Goal: Entertainment & Leisure: Consume media (video, audio)

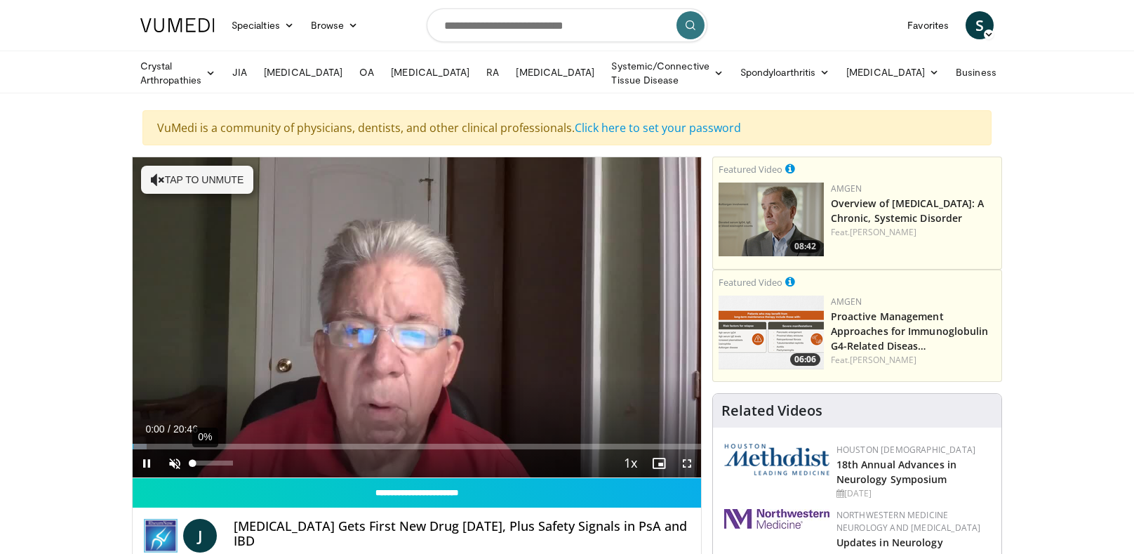
click at [192, 460] on div "Volume Level" at bounding box center [192, 462] width 0 height 5
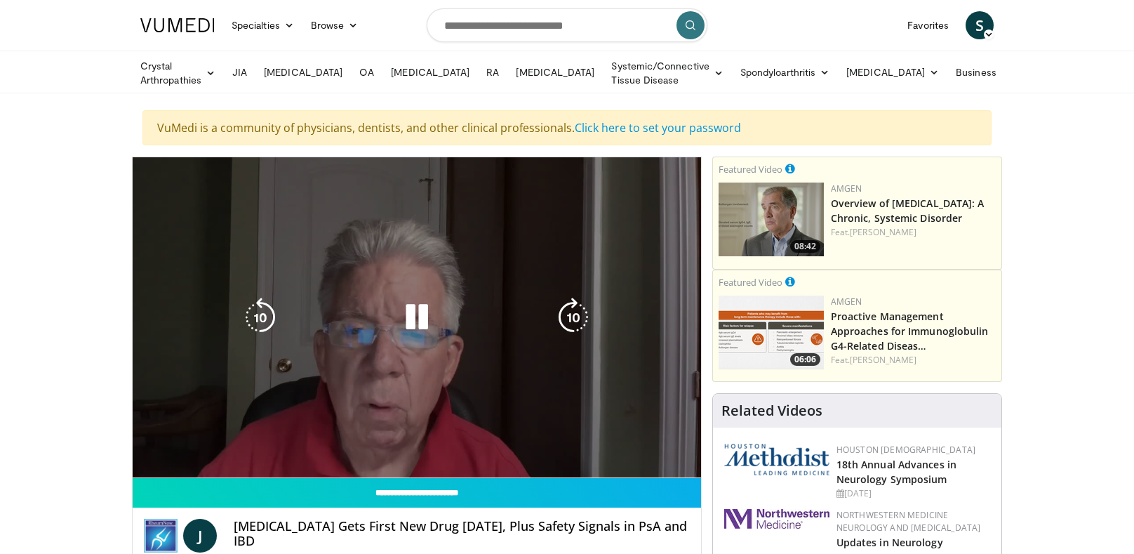
click at [439, 316] on div "Video Player" at bounding box center [416, 317] width 341 height 28
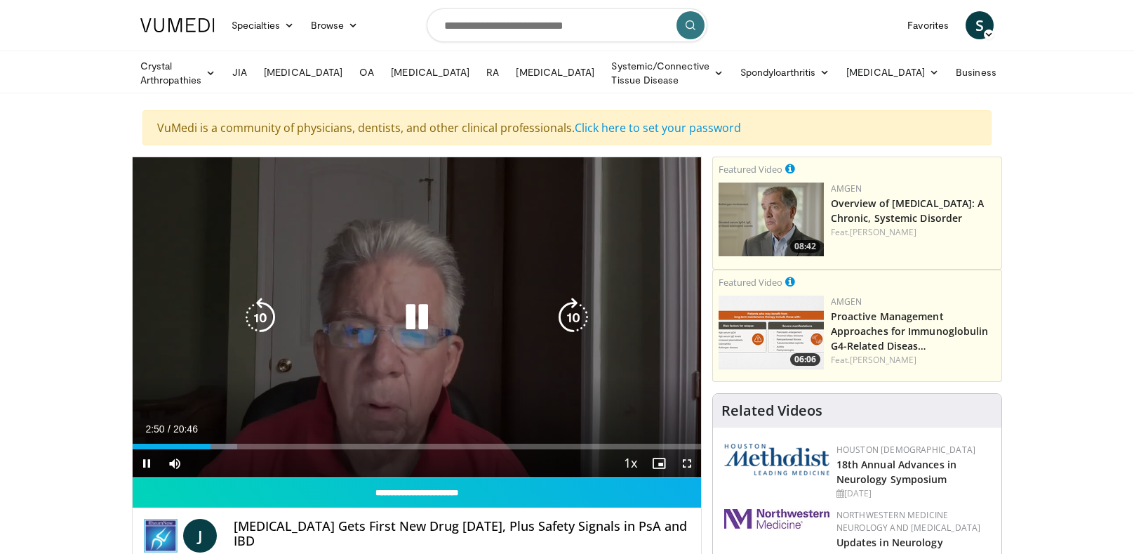
click at [414, 312] on icon "Video Player" at bounding box center [416, 317] width 39 height 39
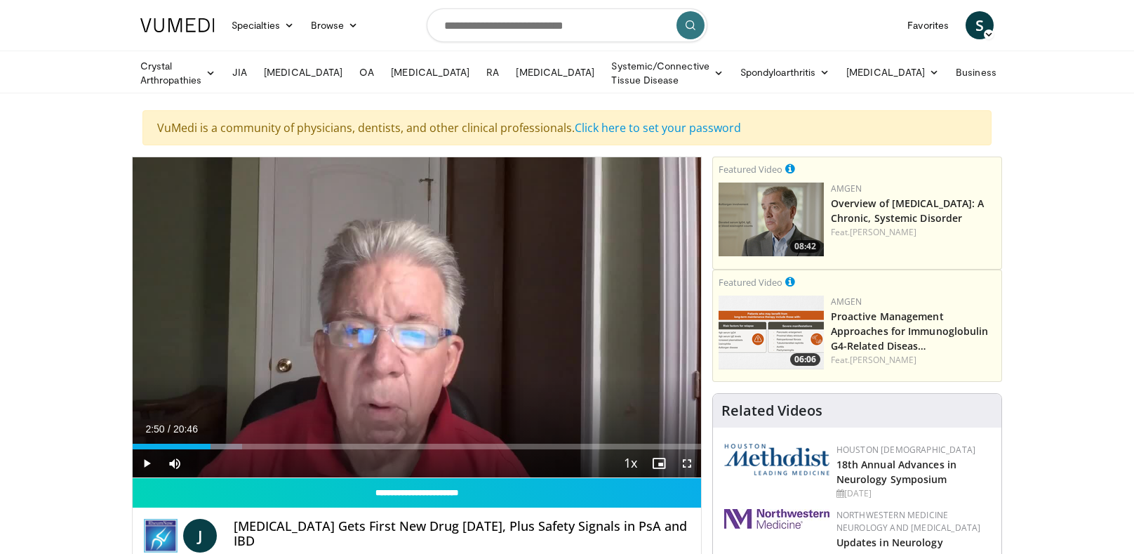
click at [422, 348] on div "10 seconds Tap to unmute" at bounding box center [417, 317] width 569 height 320
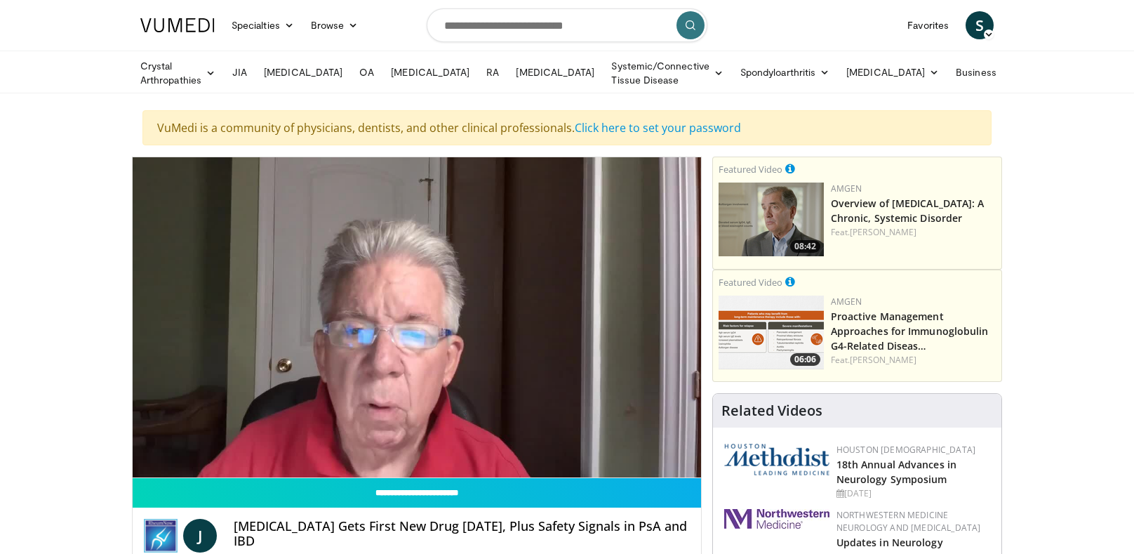
click at [448, 327] on div "Video Player" at bounding box center [416, 317] width 341 height 28
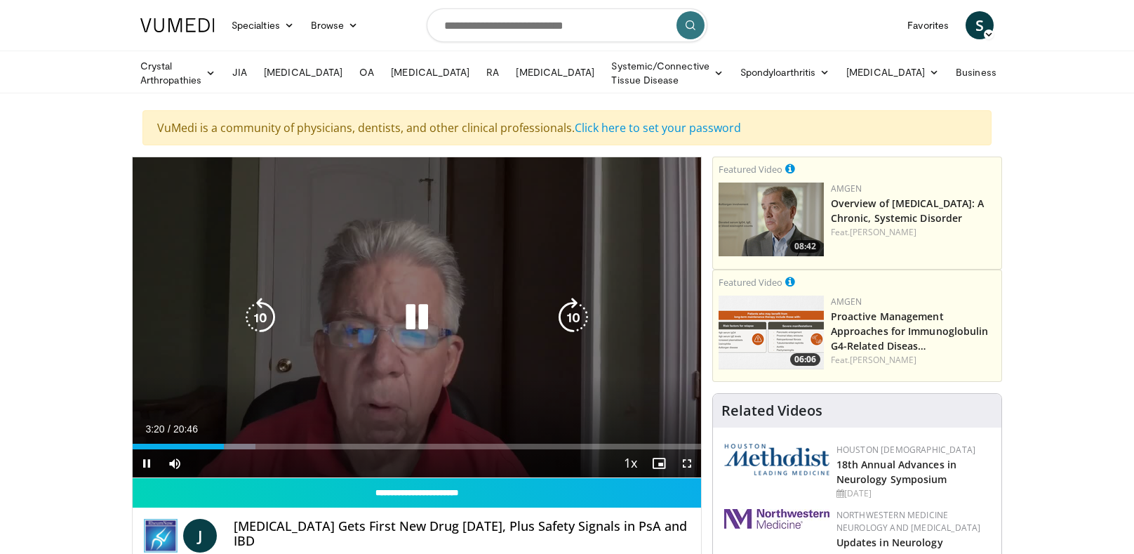
click at [414, 321] on icon "Video Player" at bounding box center [416, 317] width 39 height 39
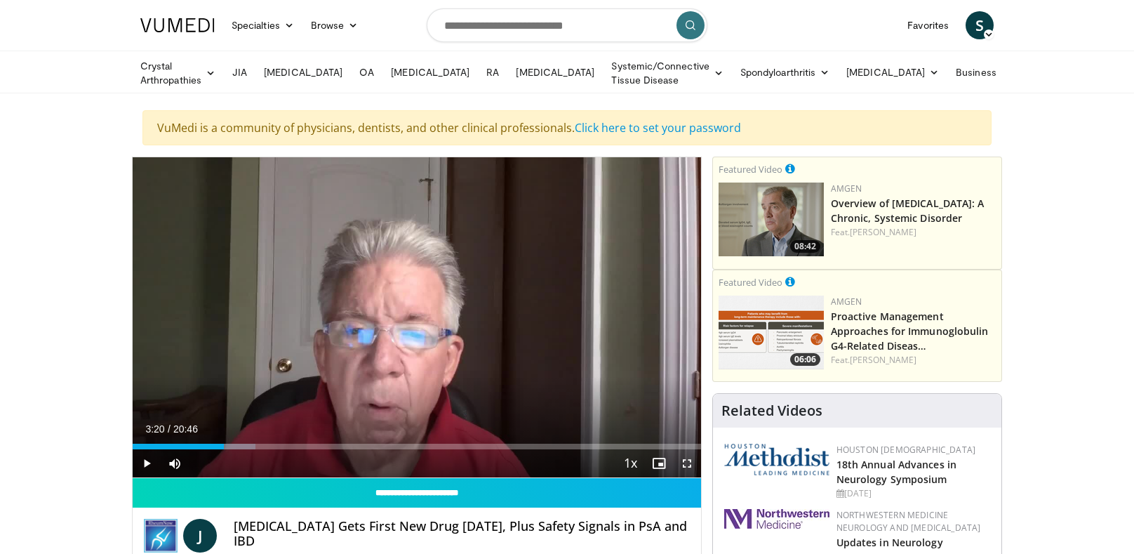
click at [431, 369] on div "10 seconds Tap to unmute" at bounding box center [417, 317] width 569 height 320
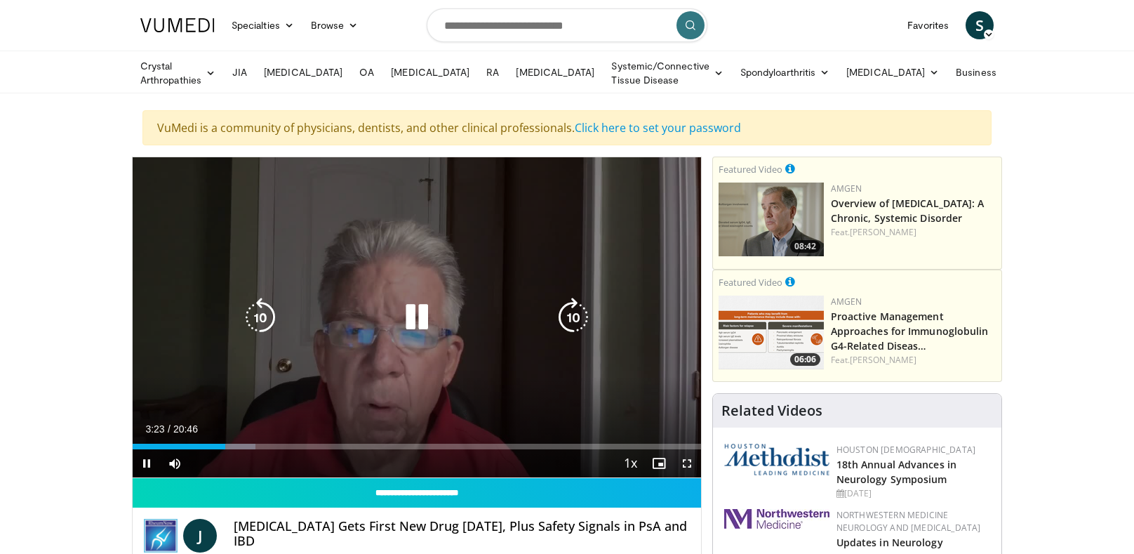
click at [413, 311] on icon "Video Player" at bounding box center [416, 317] width 39 height 39
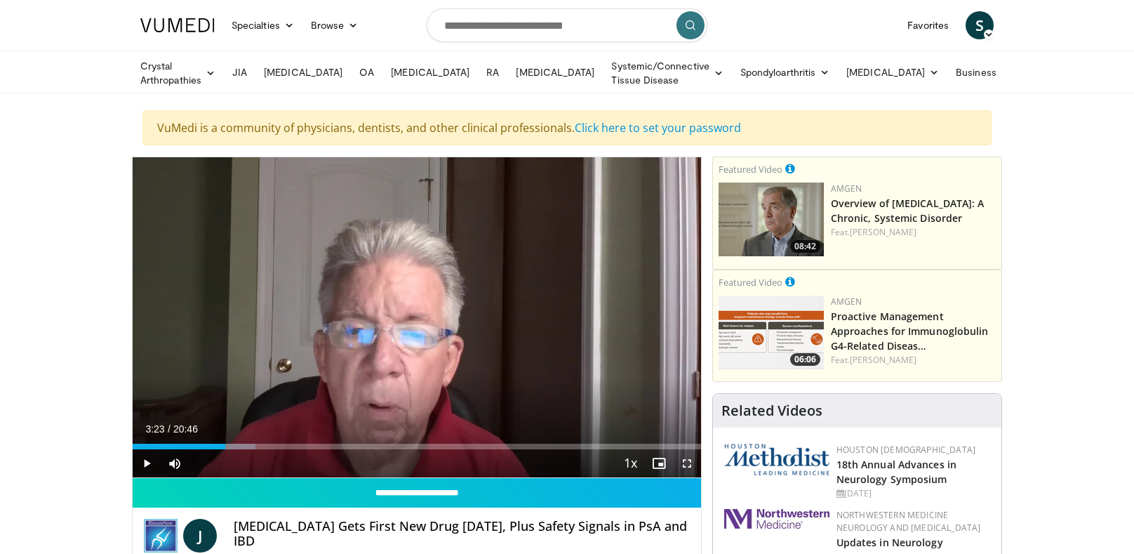
click at [434, 330] on icon "Video Player" at bounding box center [416, 317] width 39 height 39
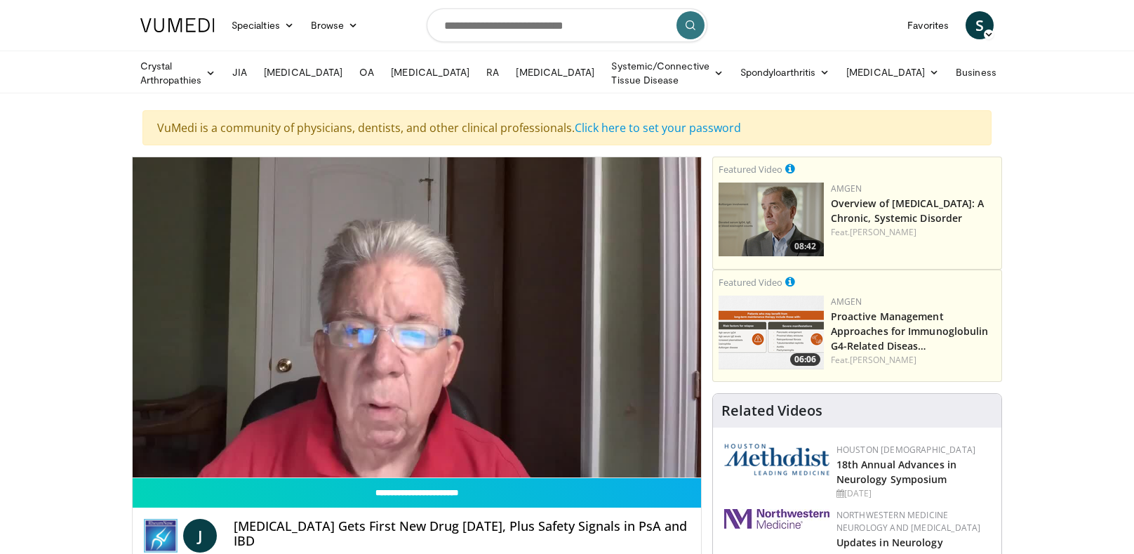
click at [420, 316] on icon "Video Player" at bounding box center [416, 317] width 39 height 39
